Goal: Transaction & Acquisition: Purchase product/service

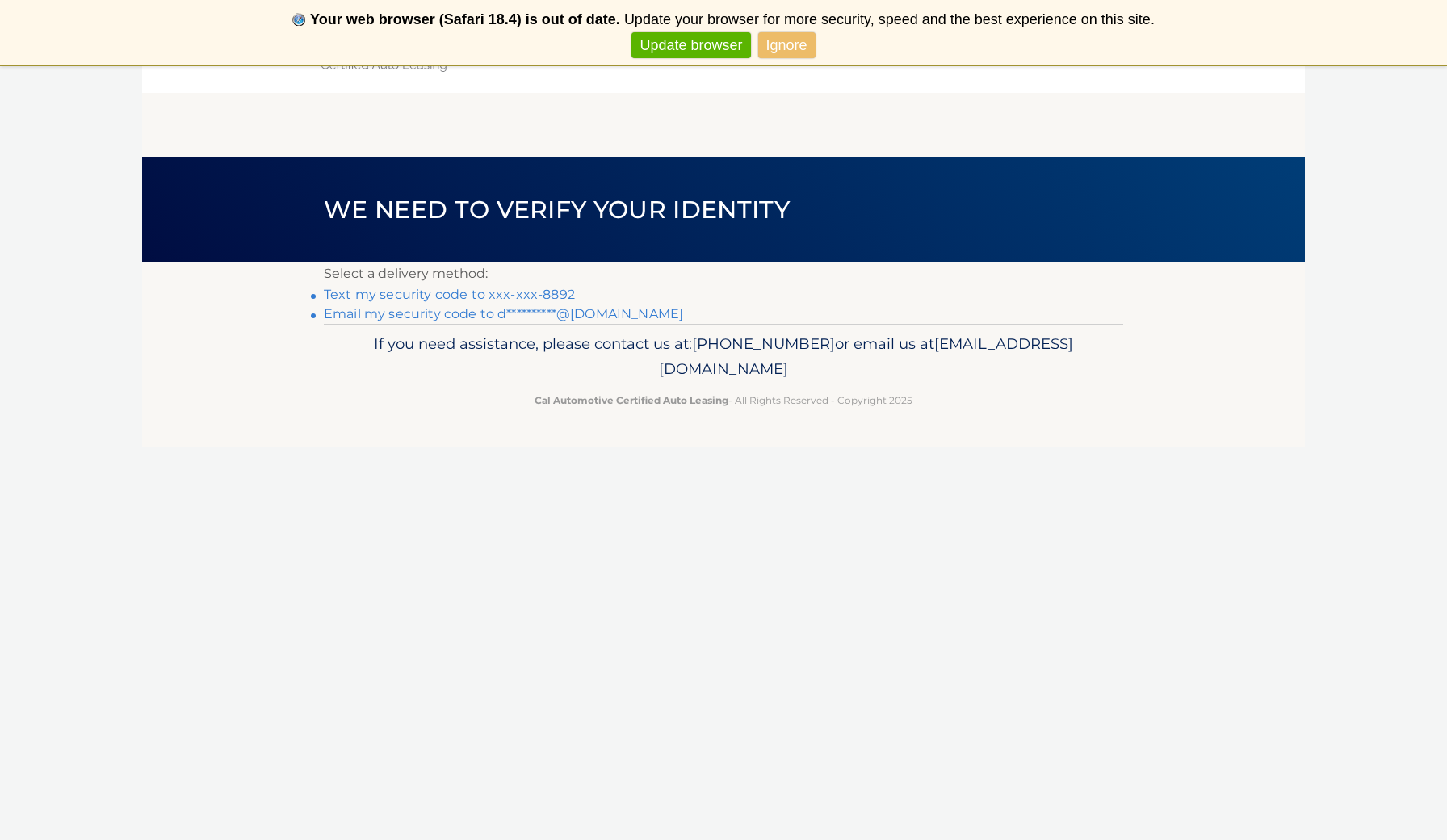
click at [498, 291] on link "Text my security code to xxx-xxx-8892" at bounding box center [449, 294] width 251 height 16
click at [463, 294] on link "Text my security code to xxx-xxx-8892" at bounding box center [449, 294] width 251 height 16
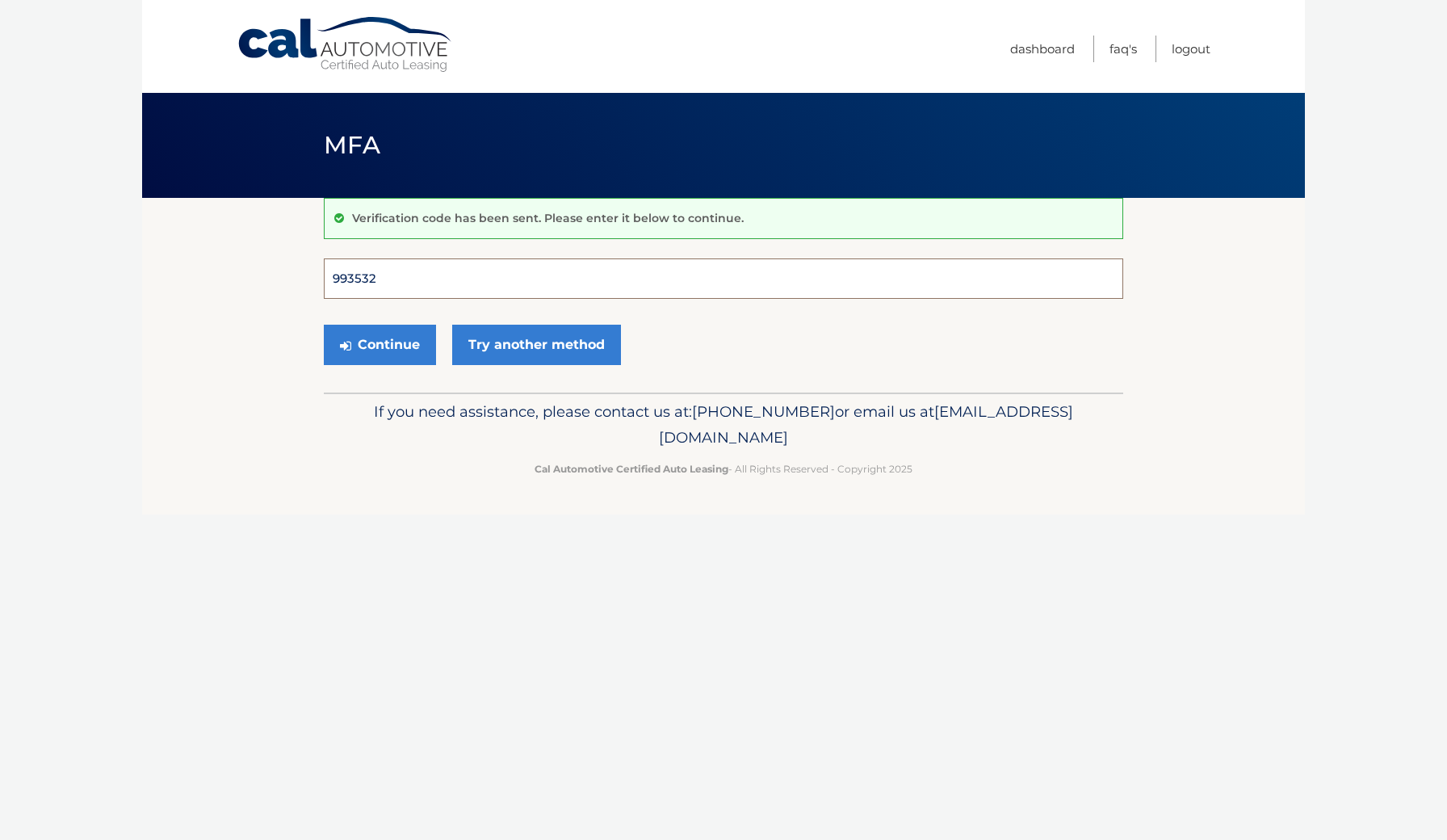
type input "993532"
click at [380, 344] on button "Continue" at bounding box center [380, 344] width 112 height 40
click at [404, 347] on button "Continue" at bounding box center [380, 344] width 112 height 40
click at [365, 282] on input "993532" at bounding box center [723, 278] width 800 height 40
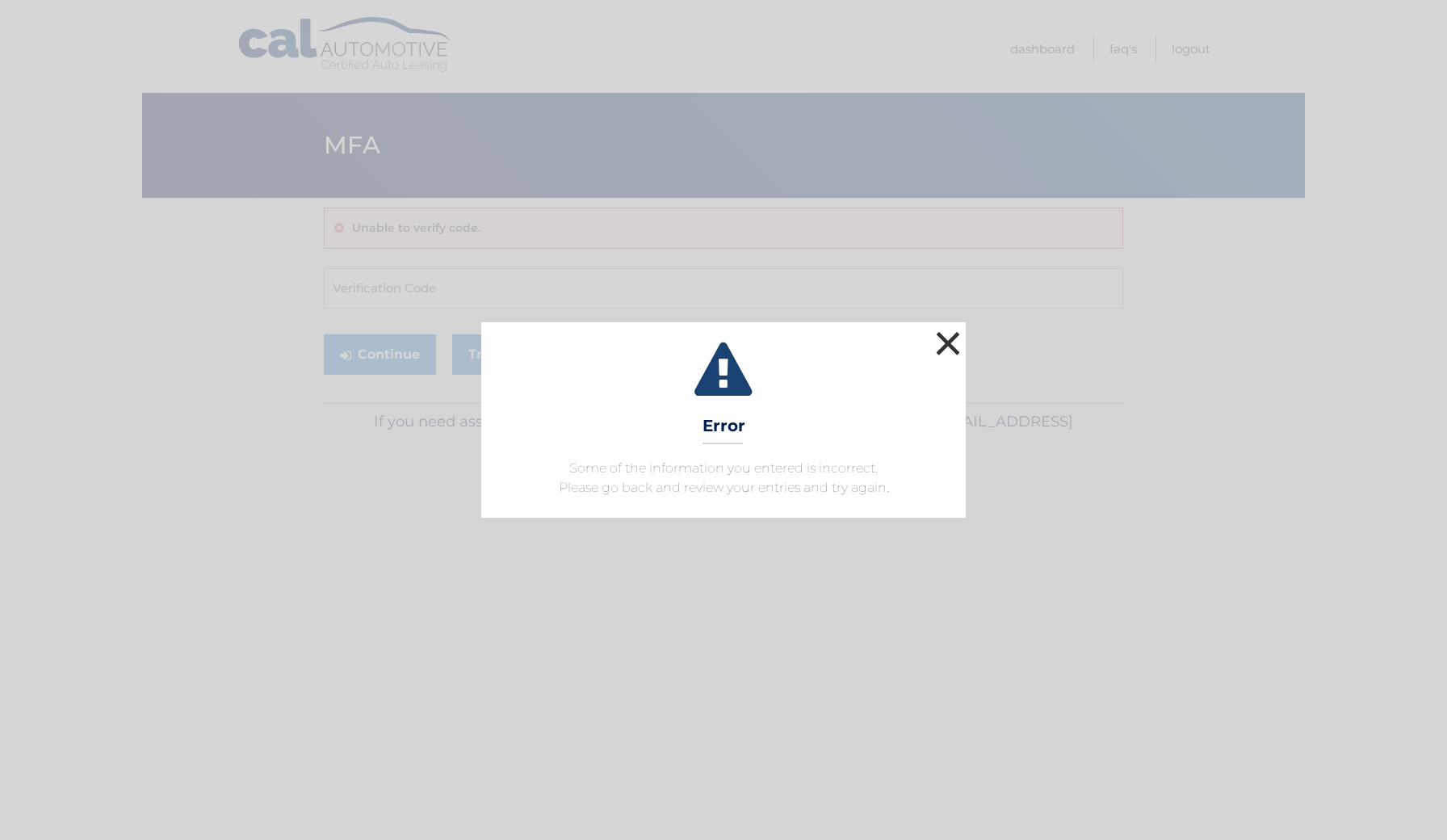
click at [944, 346] on button "×" at bounding box center [948, 343] width 32 height 32
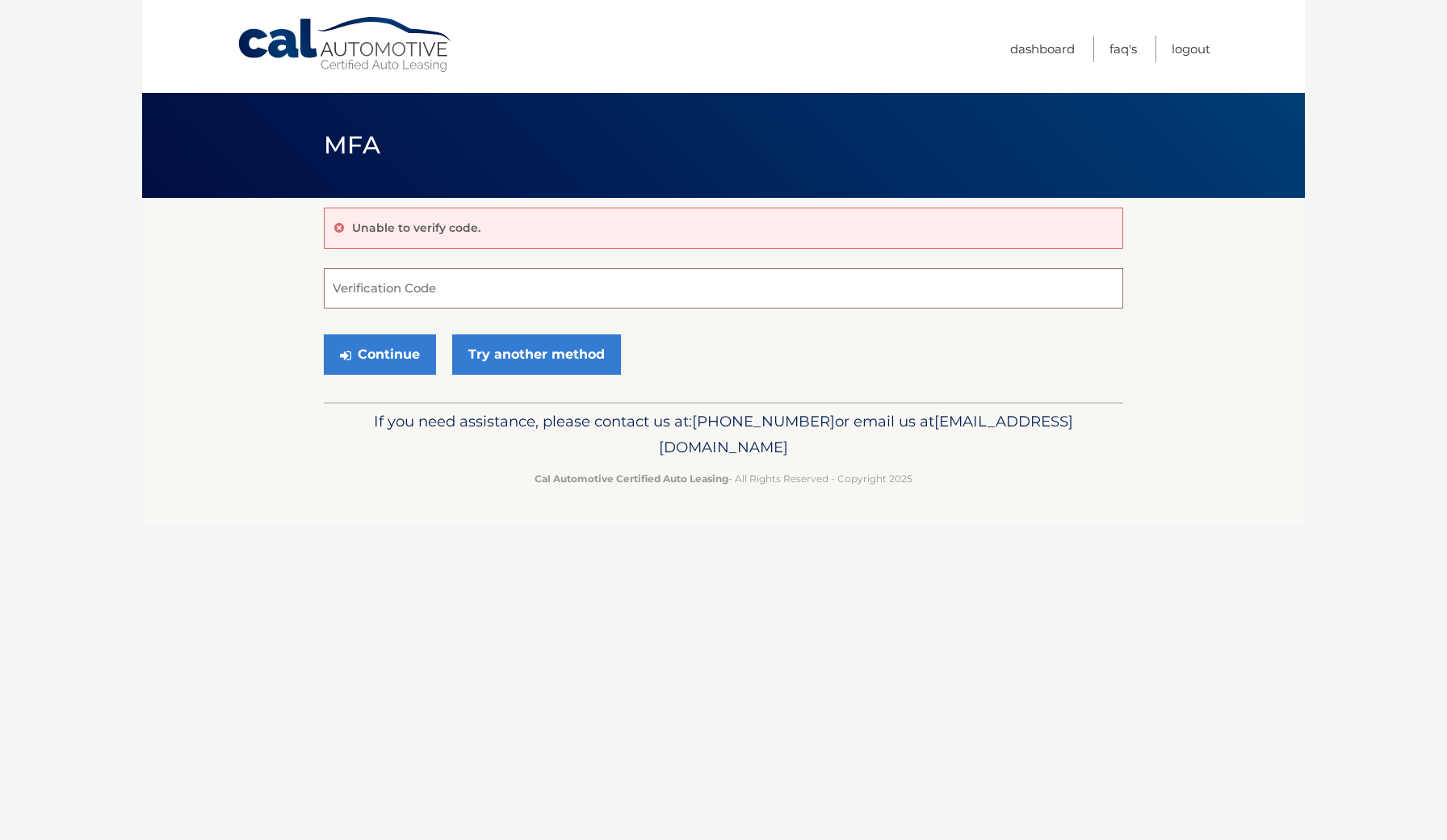
click at [408, 296] on input "Verification Code" at bounding box center [723, 288] width 800 height 40
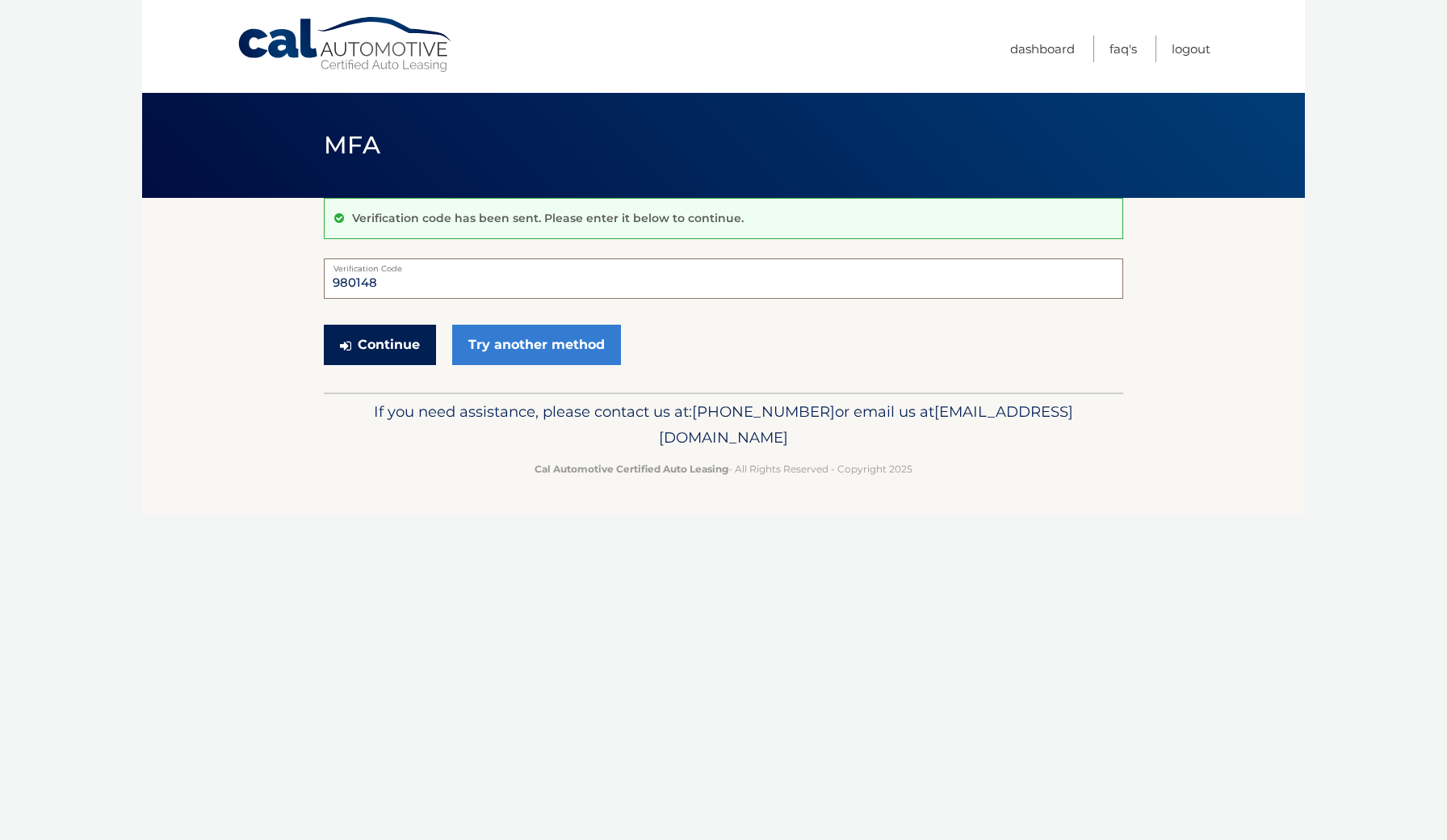
type input "980148"
click at [380, 344] on button "Continue" at bounding box center [380, 344] width 112 height 40
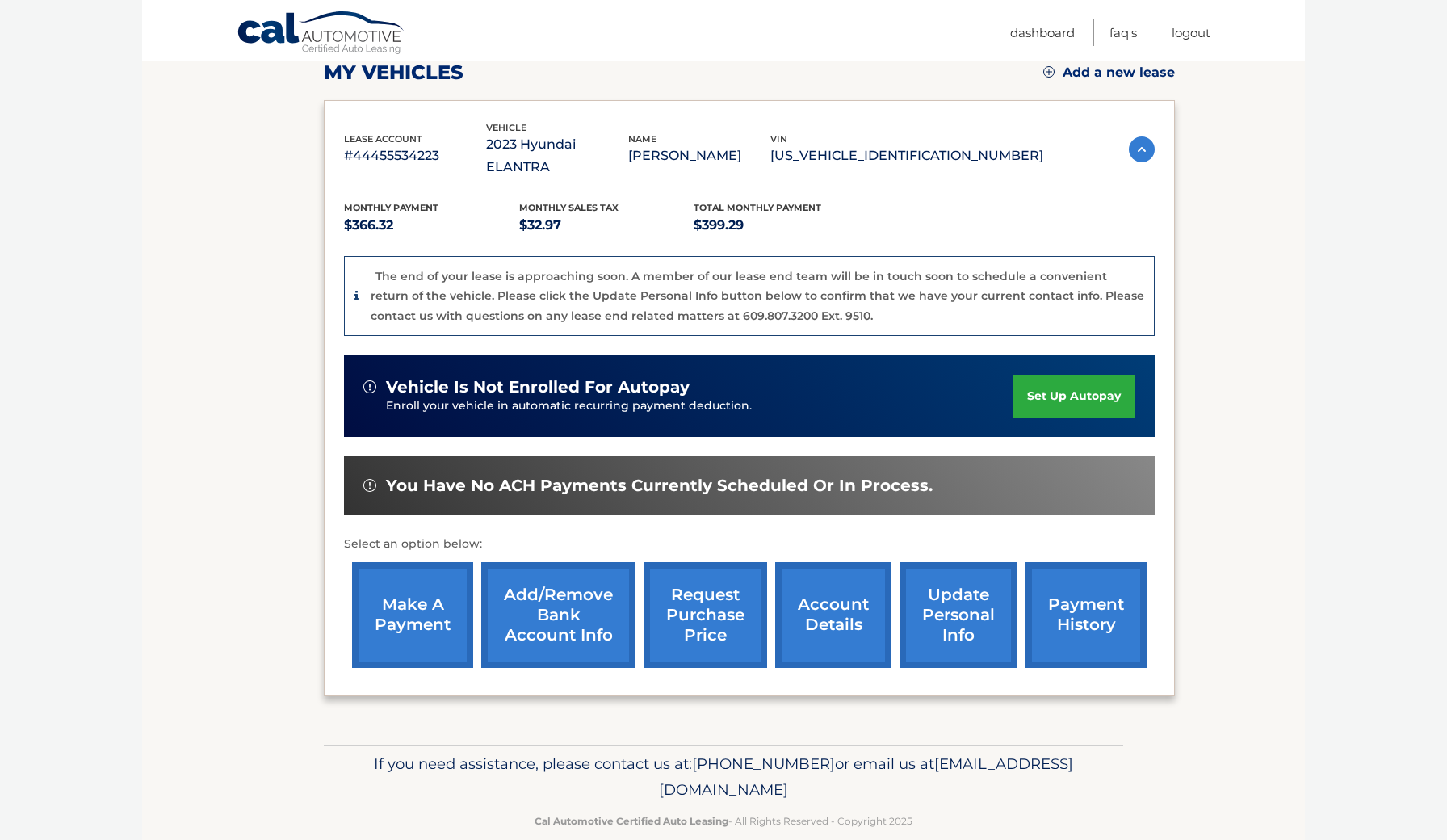
scroll to position [233, 0]
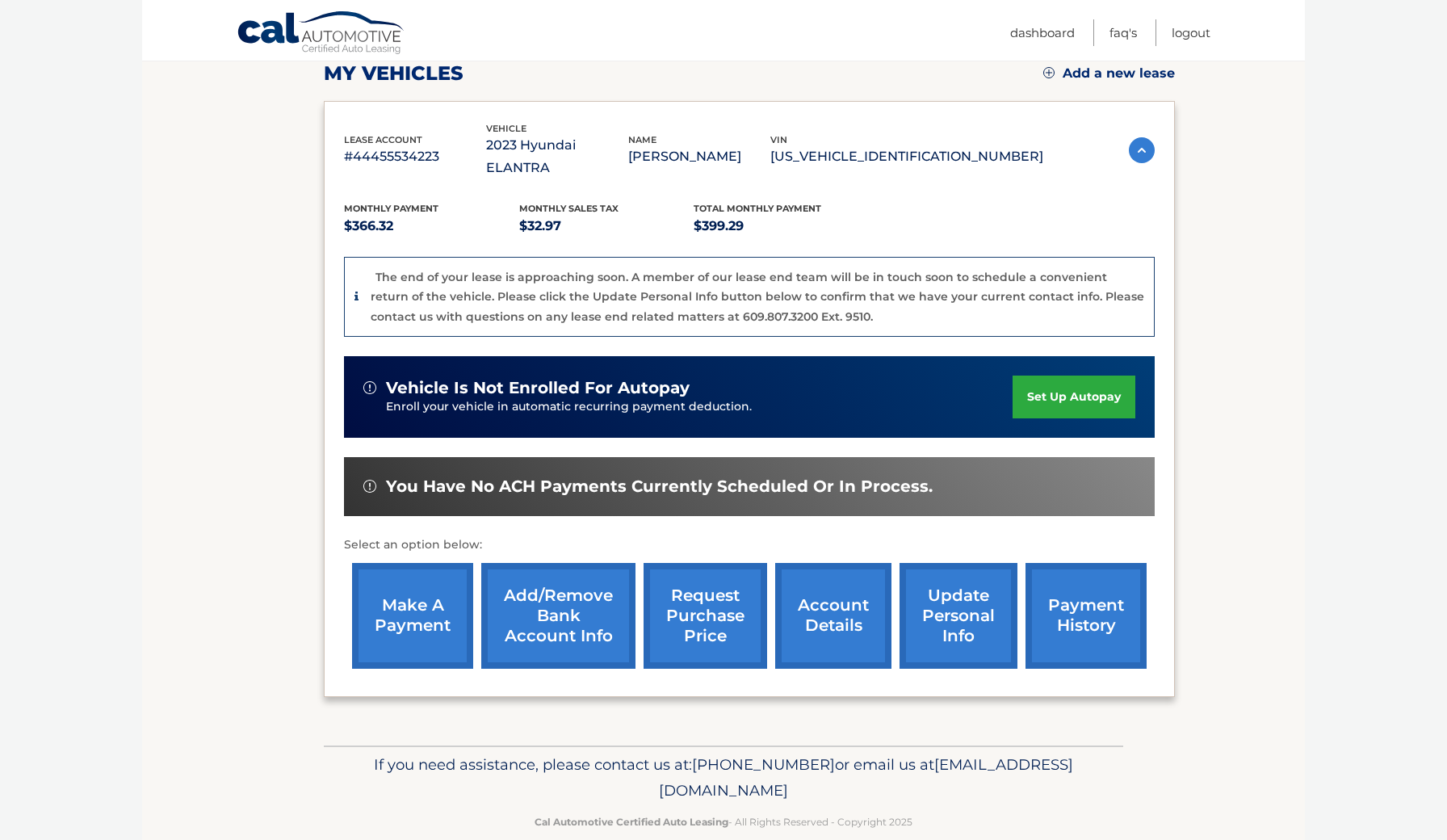
click at [411, 600] on link "make a payment" at bounding box center [413, 616] width 121 height 105
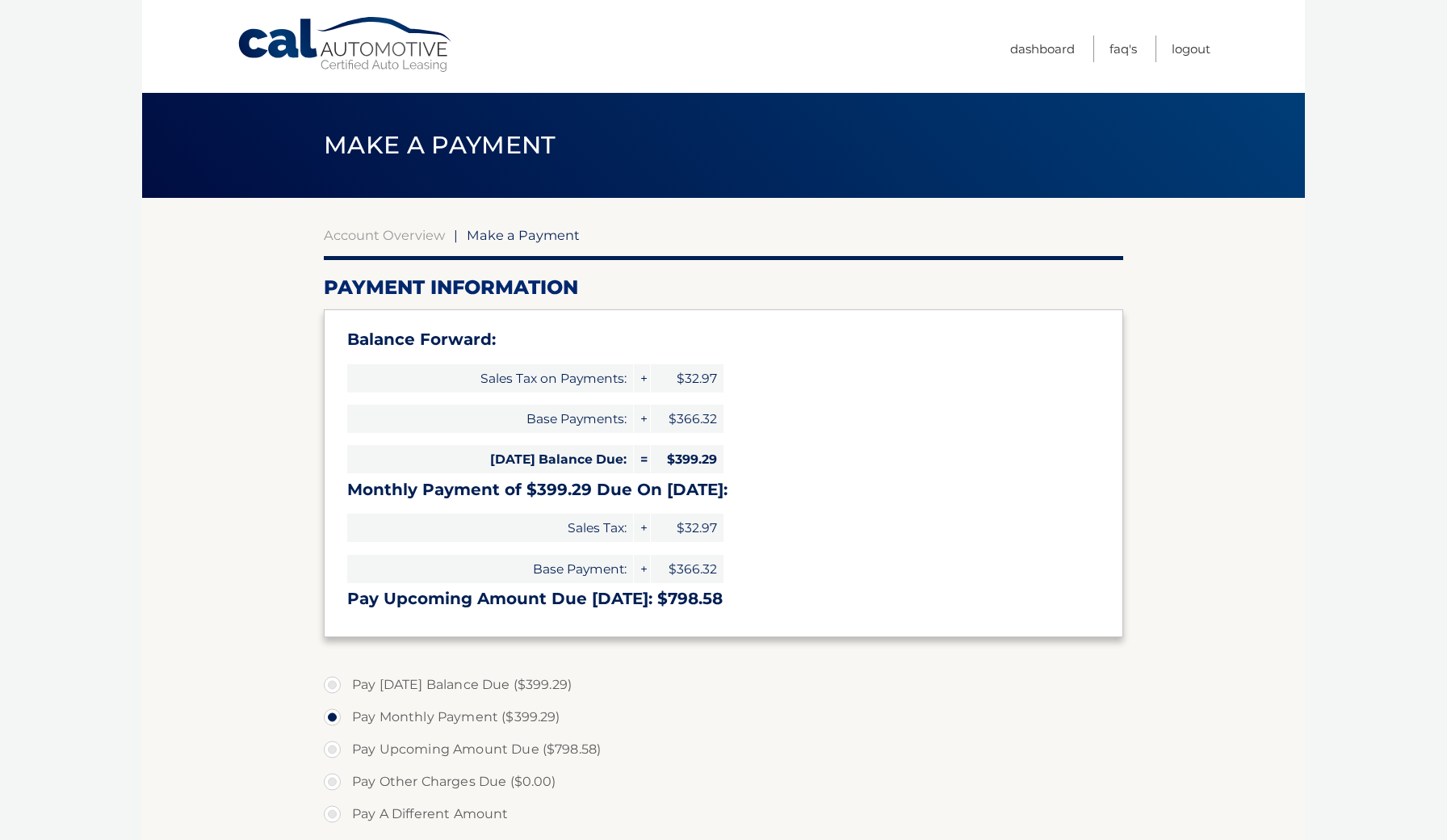
select select "OWIyNThiYjAtZjU4Ni00NzM3LWI4MzMtZjIxNjg2NDZjYTc4"
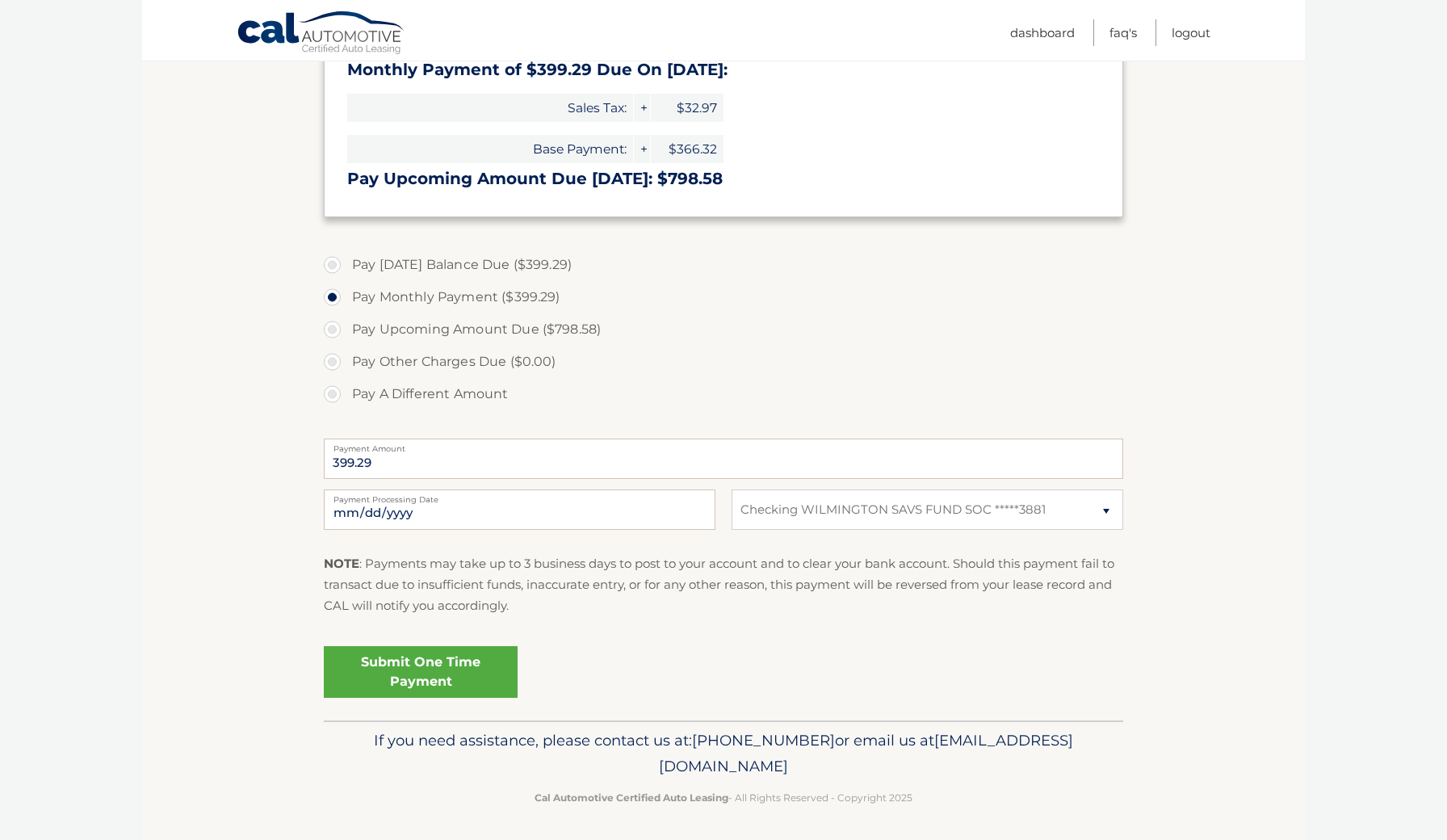
scroll to position [418, 0]
click at [429, 673] on link "Submit One Time Payment" at bounding box center [420, 674] width 194 height 52
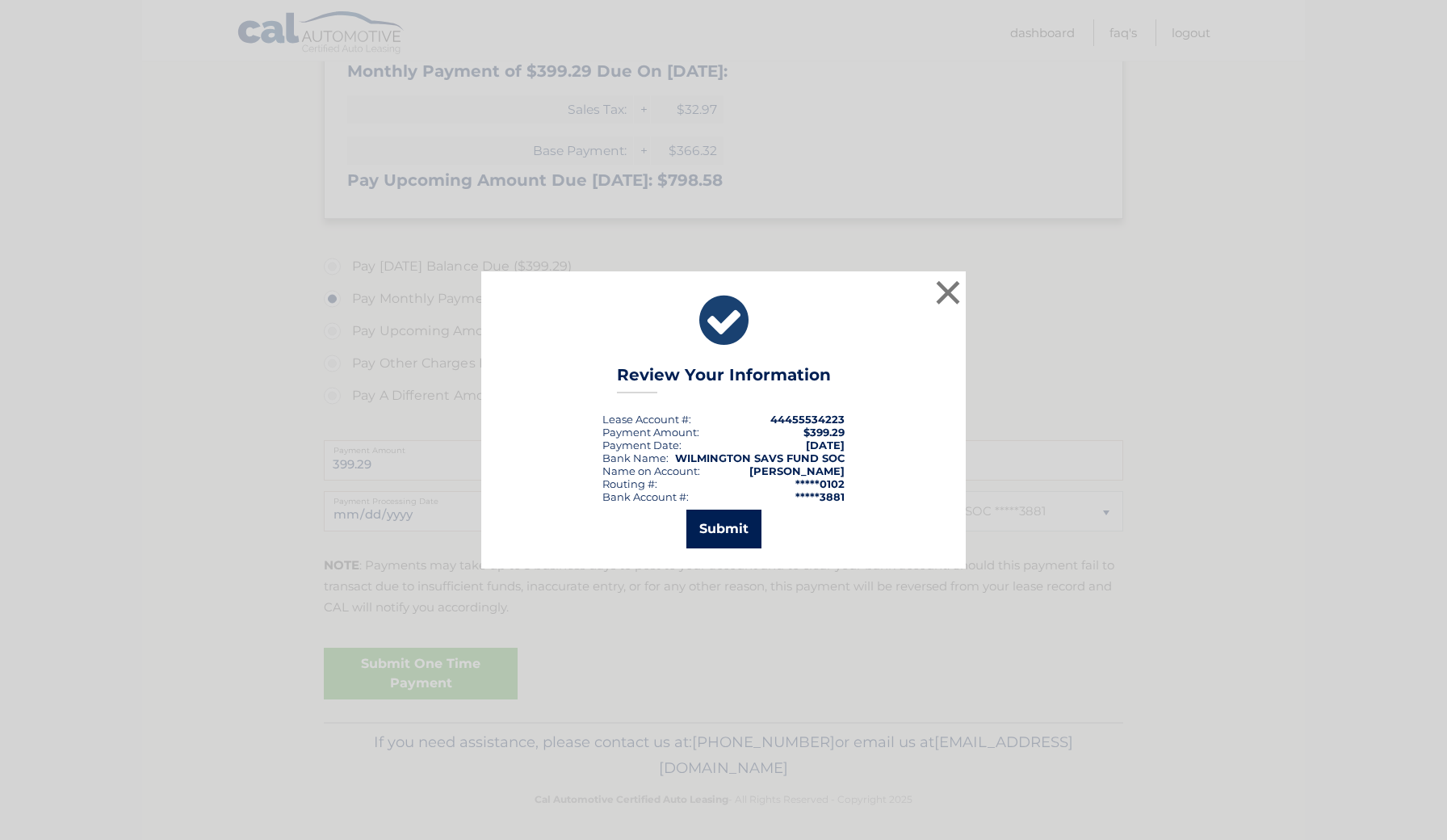
click at [724, 534] on button "Submit" at bounding box center [724, 529] width 75 height 39
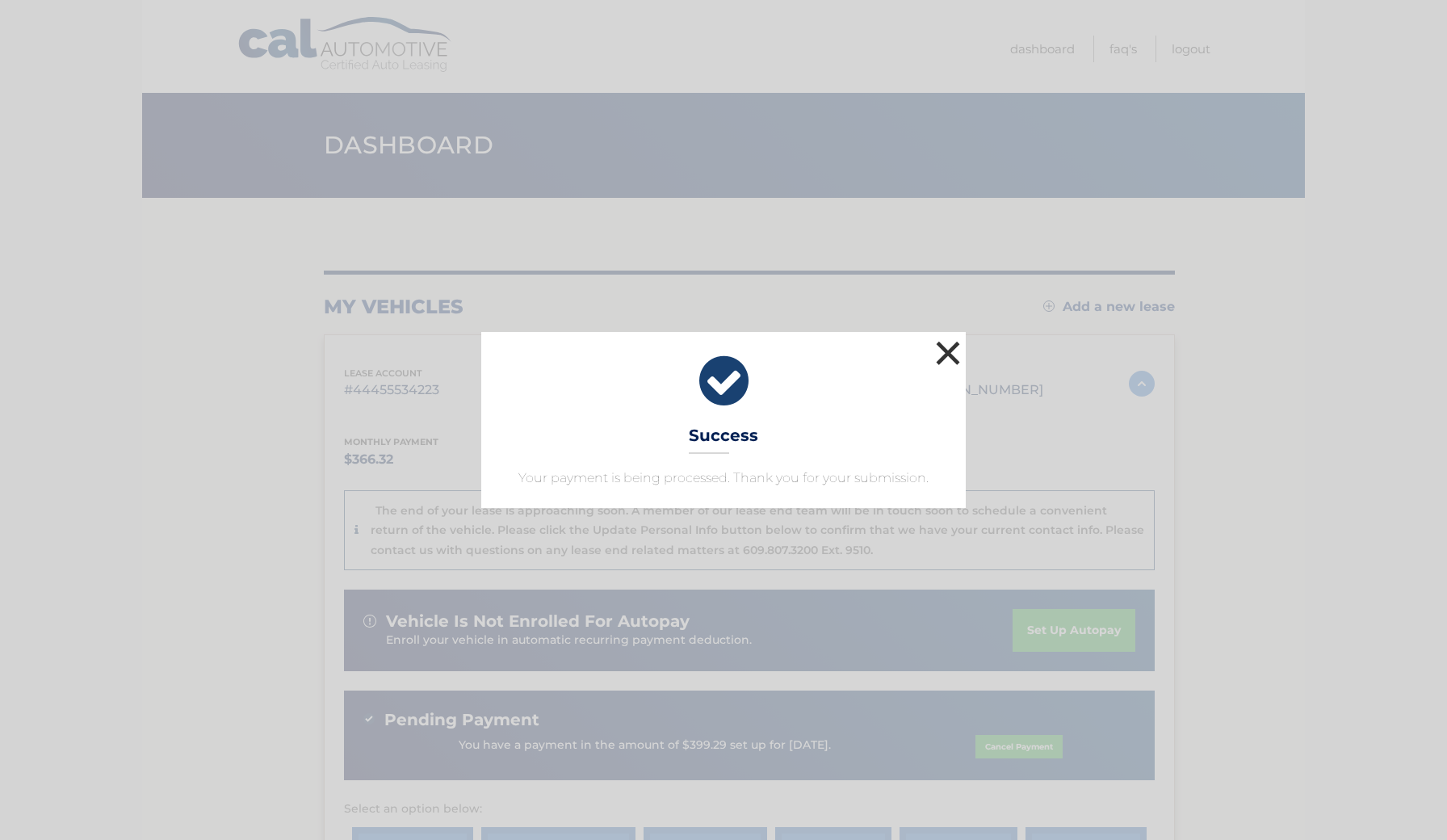
click at [950, 354] on button "×" at bounding box center [948, 352] width 32 height 32
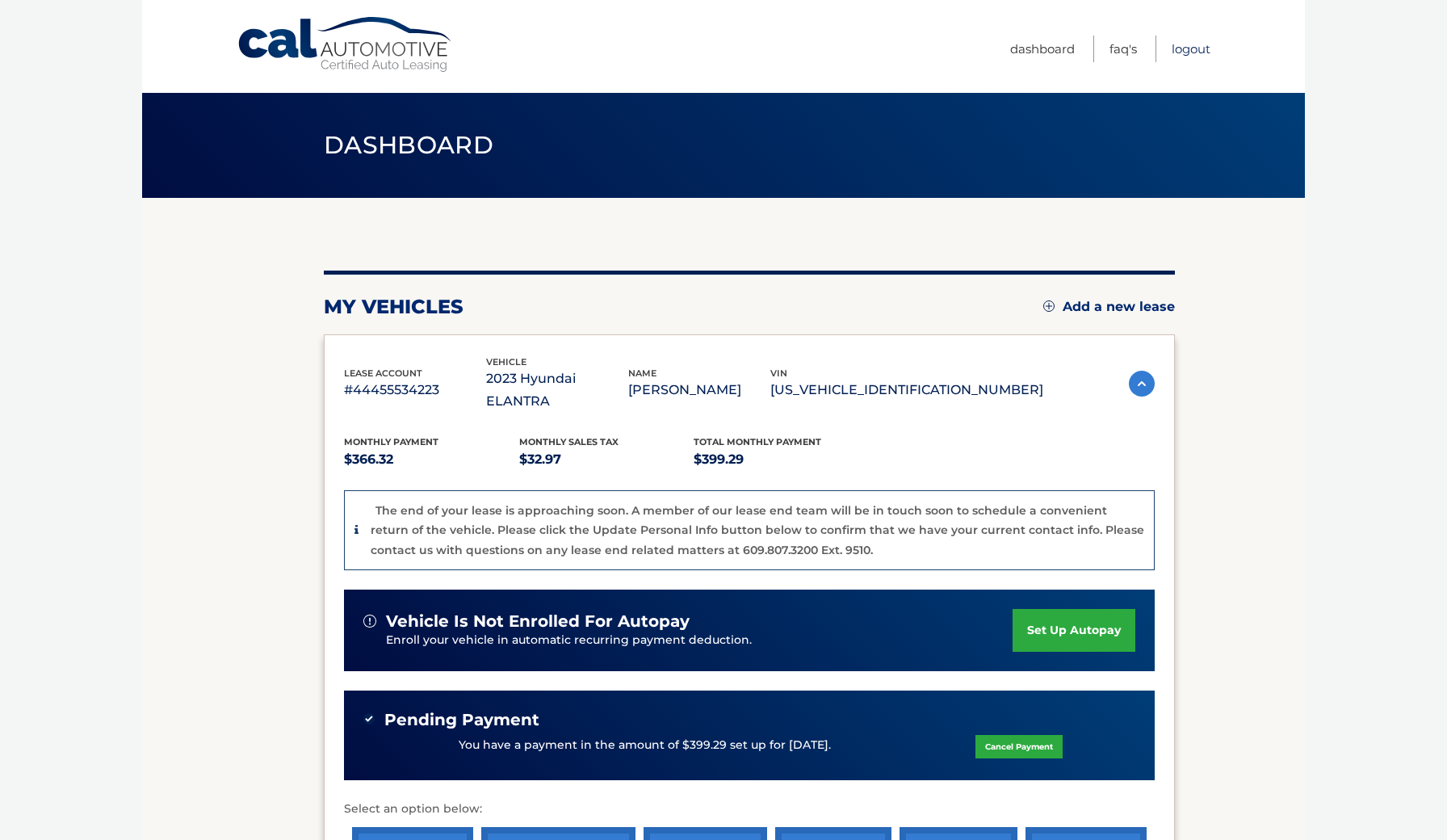
click at [1197, 54] on link "Logout" at bounding box center [1191, 49] width 39 height 26
